Goal: Transaction & Acquisition: Book appointment/travel/reservation

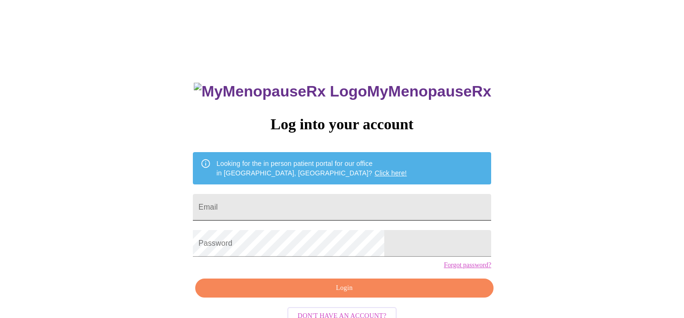
click at [324, 198] on input "Email" at bounding box center [342, 207] width 298 height 27
type input "[EMAIL_ADDRESS][DOMAIN_NAME]"
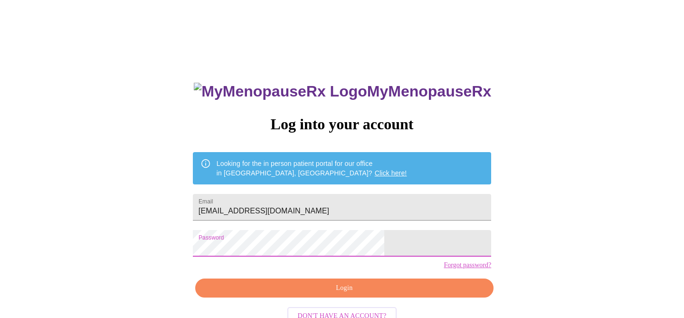
click at [343, 294] on span "Login" at bounding box center [344, 288] width 276 height 12
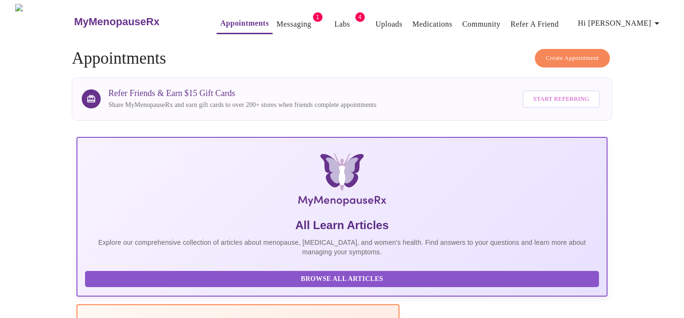
click at [276, 22] on link "Messaging" at bounding box center [293, 24] width 35 height 13
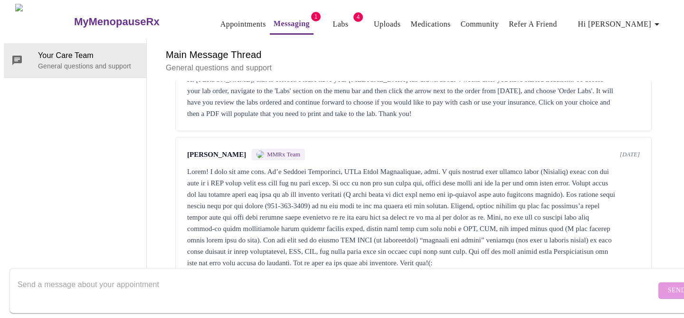
scroll to position [1025, 0]
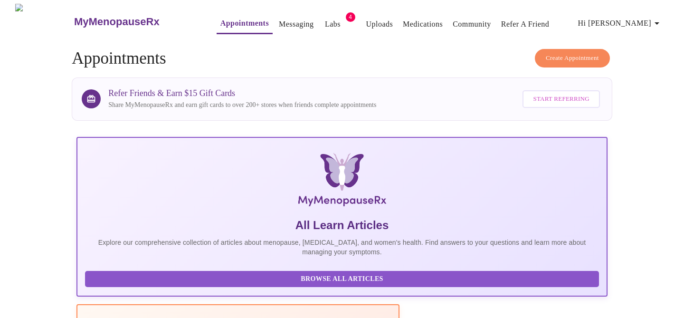
click at [325, 20] on link "Labs" at bounding box center [333, 24] width 16 height 13
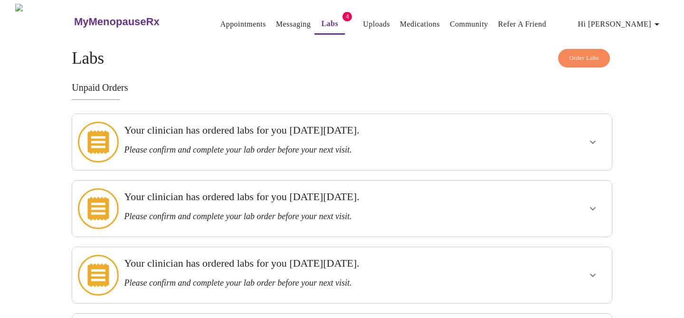
click at [589, 138] on icon "show more" at bounding box center [592, 141] width 11 height 11
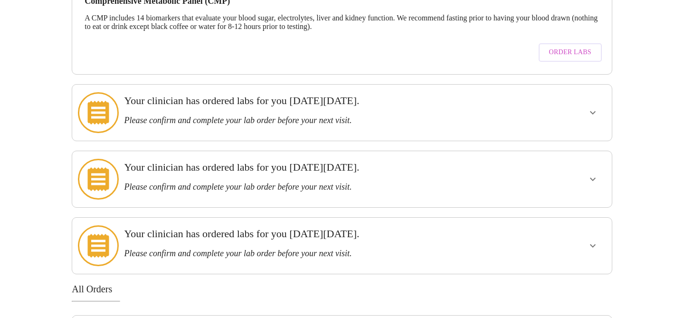
scroll to position [257, 0]
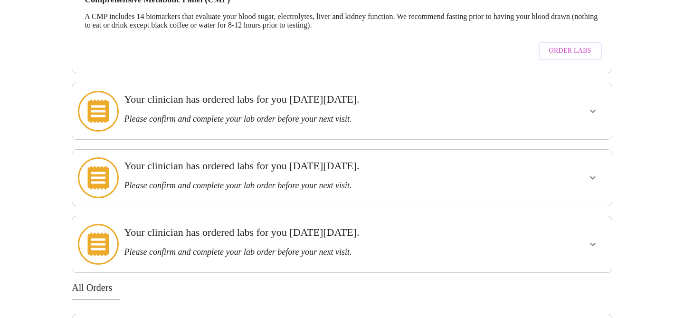
click at [592, 105] on icon "show more" at bounding box center [592, 110] width 11 height 11
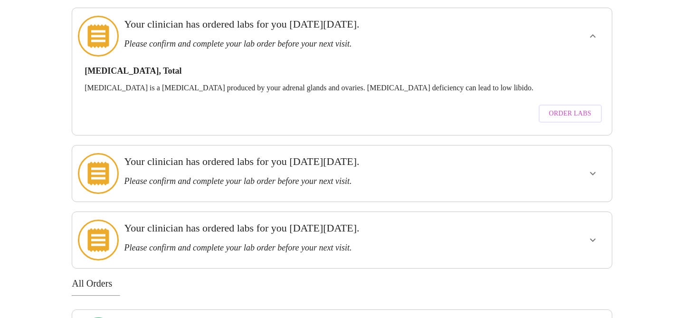
scroll to position [332, 0]
click at [593, 171] on icon "show more" at bounding box center [593, 172] width 6 height 3
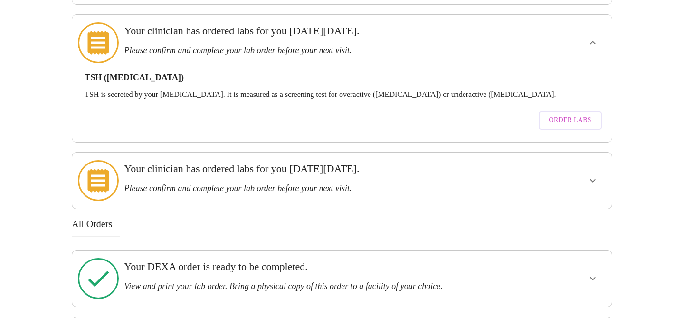
scroll to position [470, 0]
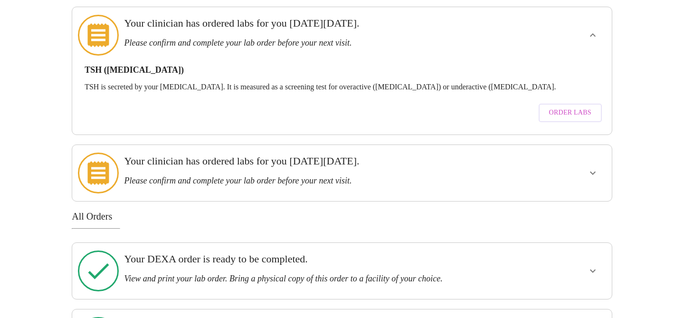
click at [593, 167] on icon "show more" at bounding box center [592, 172] width 11 height 11
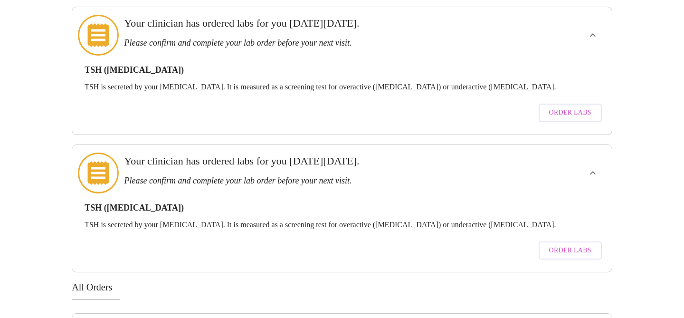
scroll to position [0, 0]
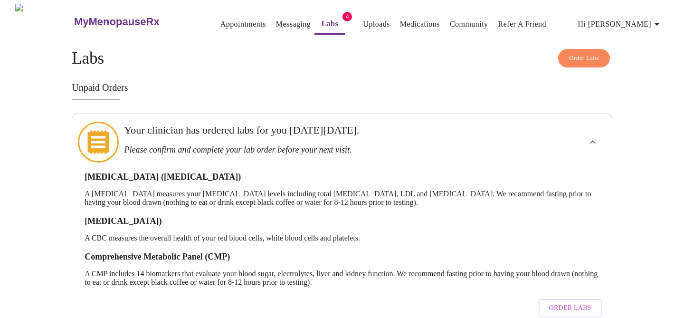
click at [220, 18] on link "Appointments" at bounding box center [243, 24] width 46 height 13
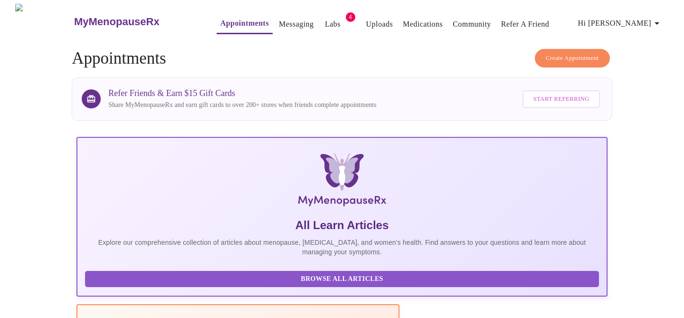
click at [575, 53] on span "Create Appointment" at bounding box center [572, 58] width 53 height 11
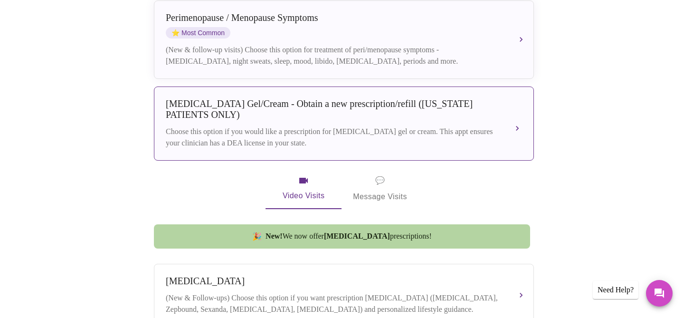
scroll to position [224, 0]
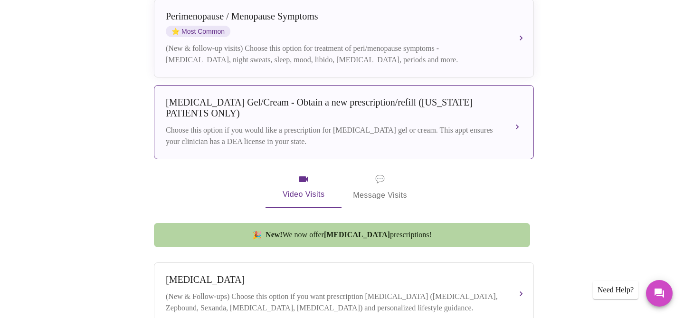
click at [307, 97] on div "[MEDICAL_DATA] Gel/Cream - Obtain a new prescription/refill ([US_STATE] PATIENT…" at bounding box center [334, 108] width 337 height 22
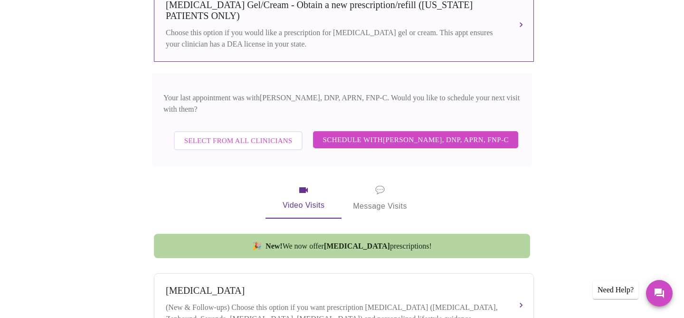
scroll to position [320, 0]
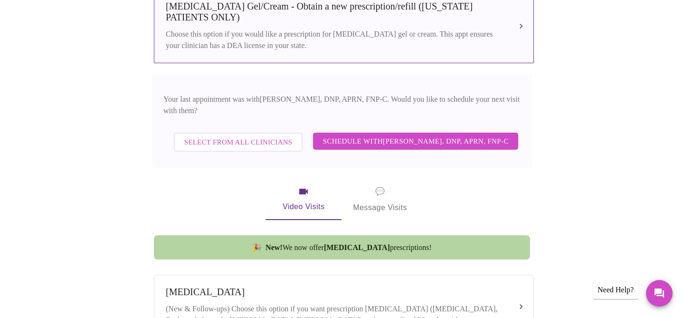
click at [419, 135] on span "Schedule with [PERSON_NAME], DNP, APRN, FNP-C" at bounding box center [415, 141] width 186 height 12
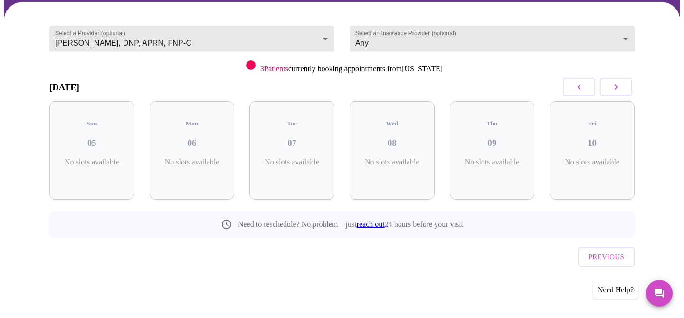
scroll to position [56, 0]
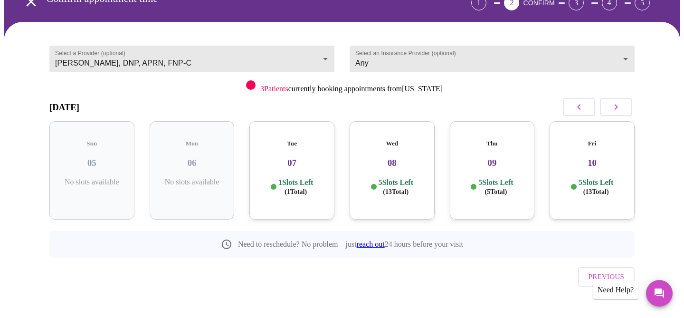
click at [303, 158] on h3 "07" at bounding box center [292, 163] width 70 height 10
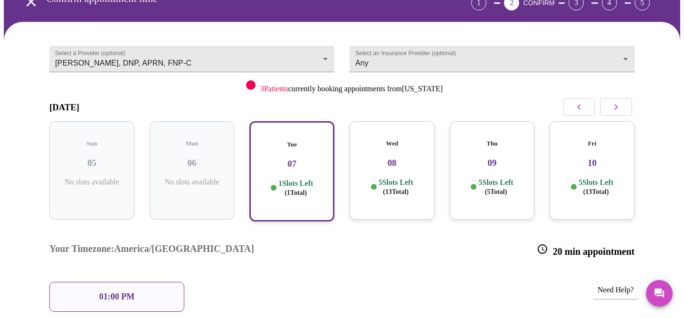
scroll to position [80, 0]
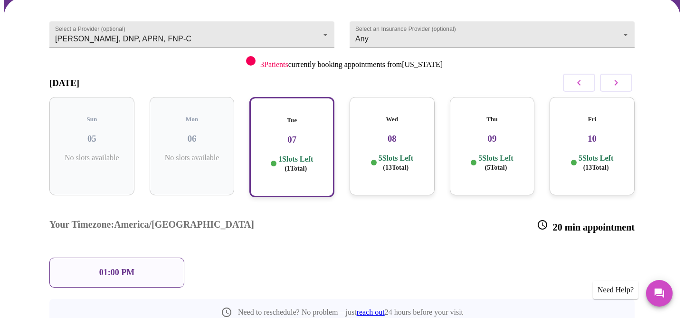
click at [121, 267] on p "01:00 PM" at bounding box center [116, 272] width 35 height 10
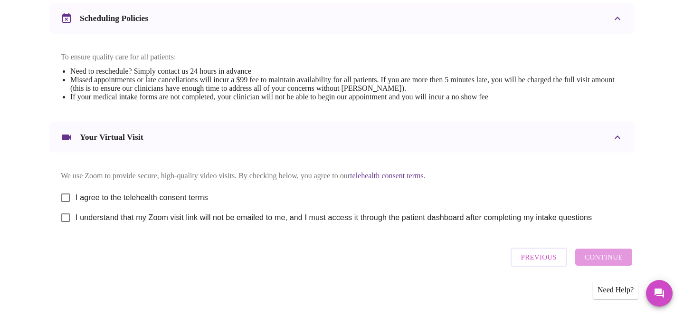
scroll to position [370, 0]
click at [66, 192] on input "I agree to the telehealth consent terms" at bounding box center [66, 198] width 20 height 20
checkbox input "true"
click at [65, 217] on input "I understand that my Zoom visit link will not be emailed to me, and I must acce…" at bounding box center [66, 218] width 20 height 20
checkbox input "true"
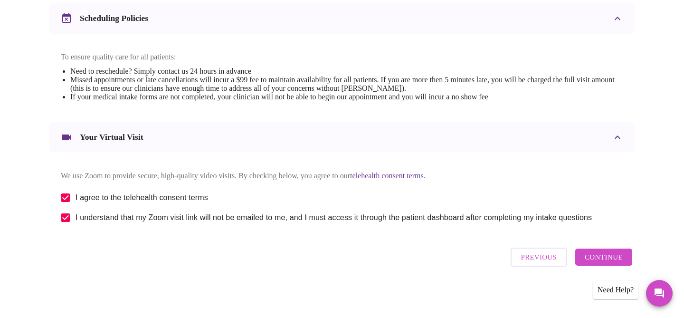
click at [606, 263] on span "Continue" at bounding box center [604, 257] width 38 height 12
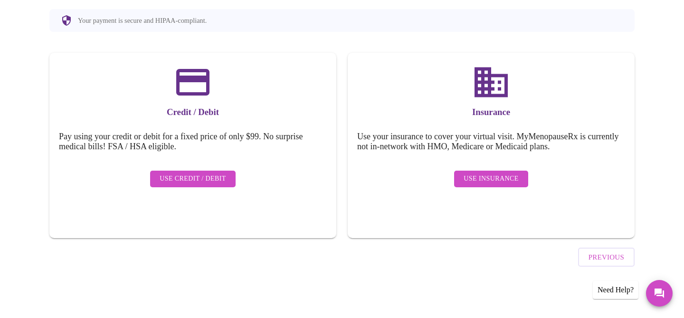
scroll to position [86, 0]
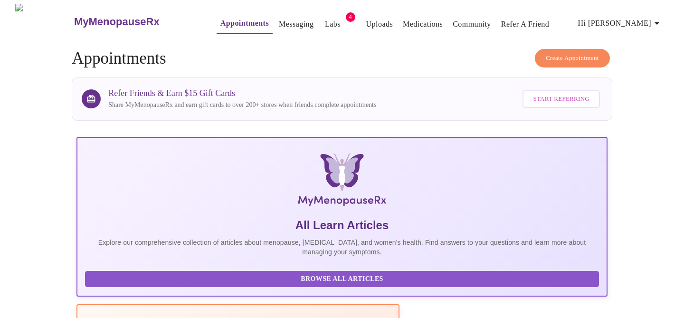
click at [566, 55] on span "Create Appointment" at bounding box center [572, 58] width 53 height 11
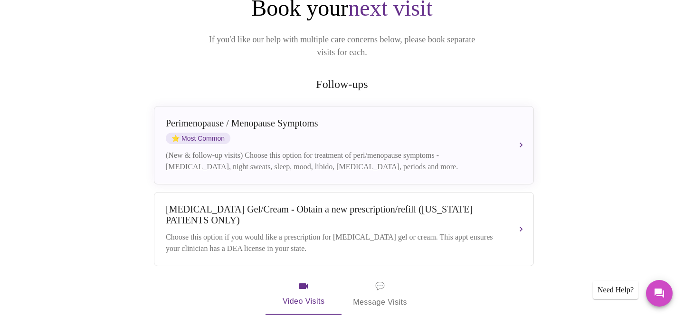
scroll to position [113, 0]
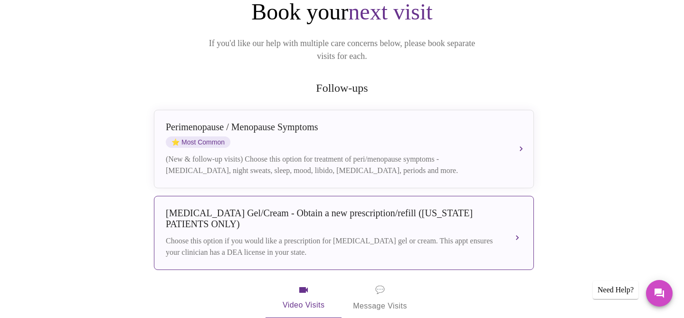
click at [350, 220] on div "[MEDICAL_DATA] Gel/Cream - Obtain a new prescription/refill ([US_STATE] PATIENT…" at bounding box center [334, 219] width 337 height 22
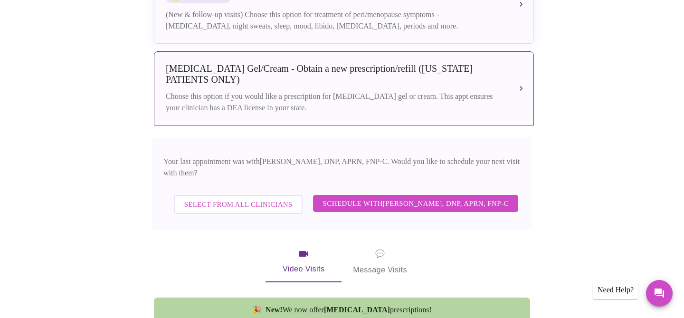
click at [421, 197] on span "Schedule with [PERSON_NAME], DNP, APRN, FNP-C" at bounding box center [415, 203] width 186 height 12
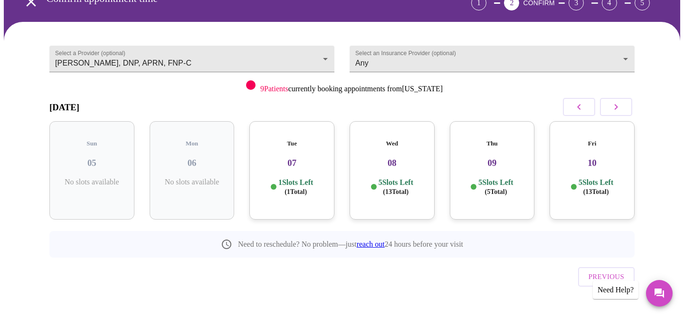
click at [490, 158] on h3 "09" at bounding box center [492, 163] width 70 height 10
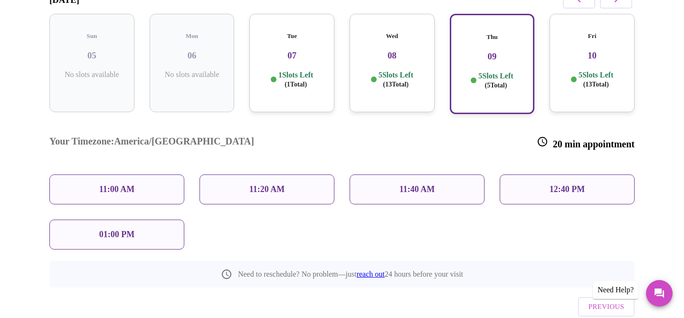
scroll to position [168, 0]
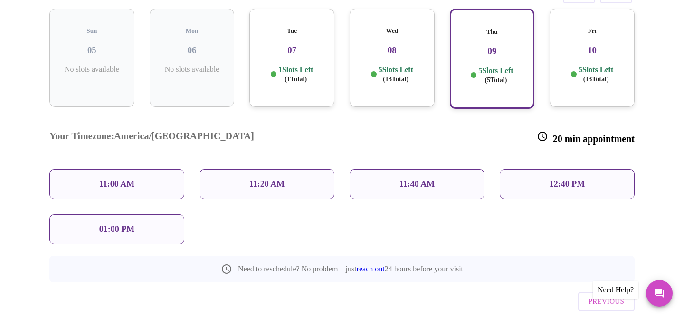
click at [414, 179] on p "11:40 AM" at bounding box center [417, 184] width 36 height 10
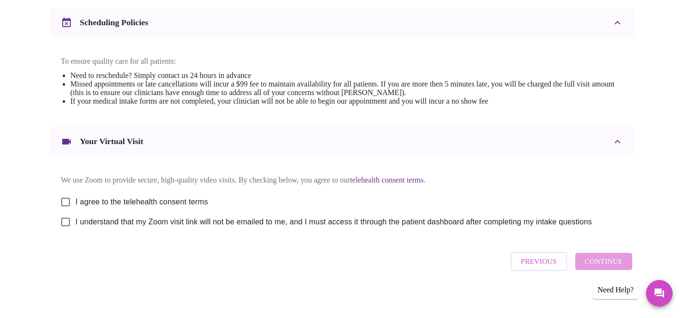
scroll to position [360, 0]
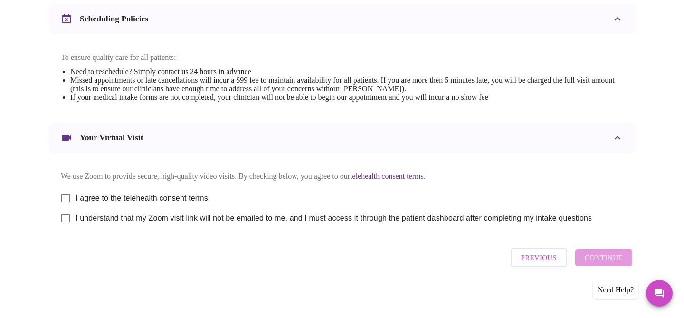
click at [65, 206] on input "I agree to the telehealth consent terms" at bounding box center [66, 198] width 20 height 20
checkbox input "true"
click at [66, 225] on input "I understand that my Zoom visit link will not be emailed to me, and I must acce…" at bounding box center [66, 218] width 20 height 20
checkbox input "true"
click at [600, 264] on span "Continue" at bounding box center [604, 257] width 38 height 12
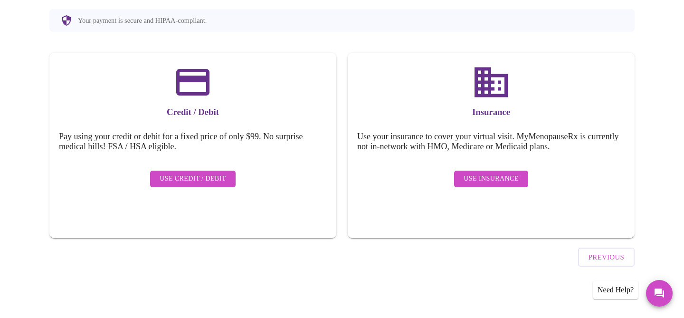
scroll to position [86, 0]
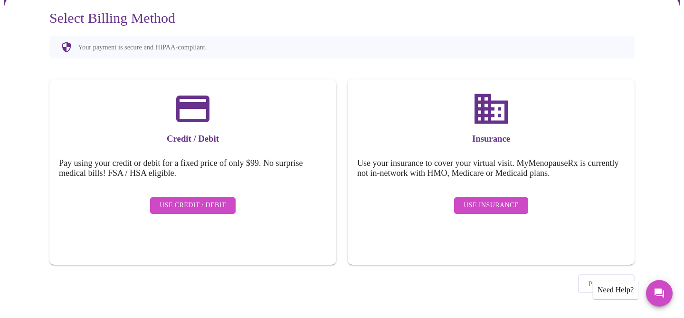
click at [194, 199] on span "Use Credit / Debit" at bounding box center [193, 205] width 66 height 12
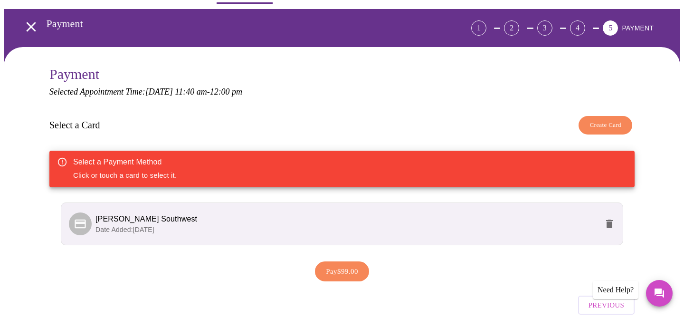
scroll to position [71, 0]
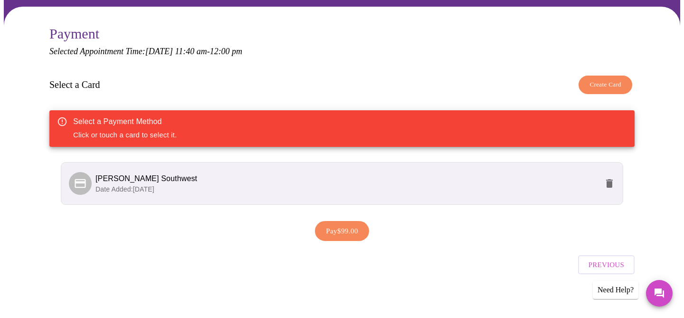
click at [246, 180] on span "[PERSON_NAME] Southwest" at bounding box center [346, 178] width 502 height 11
click at [111, 179] on span "[PERSON_NAME] Southwest" at bounding box center [146, 178] width 102 height 8
click at [347, 225] on span "Pay $99.00" at bounding box center [342, 231] width 32 height 12
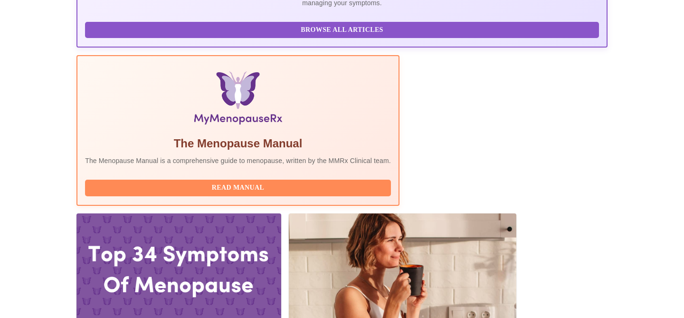
scroll to position [255, 0]
